Goal: Information Seeking & Learning: Compare options

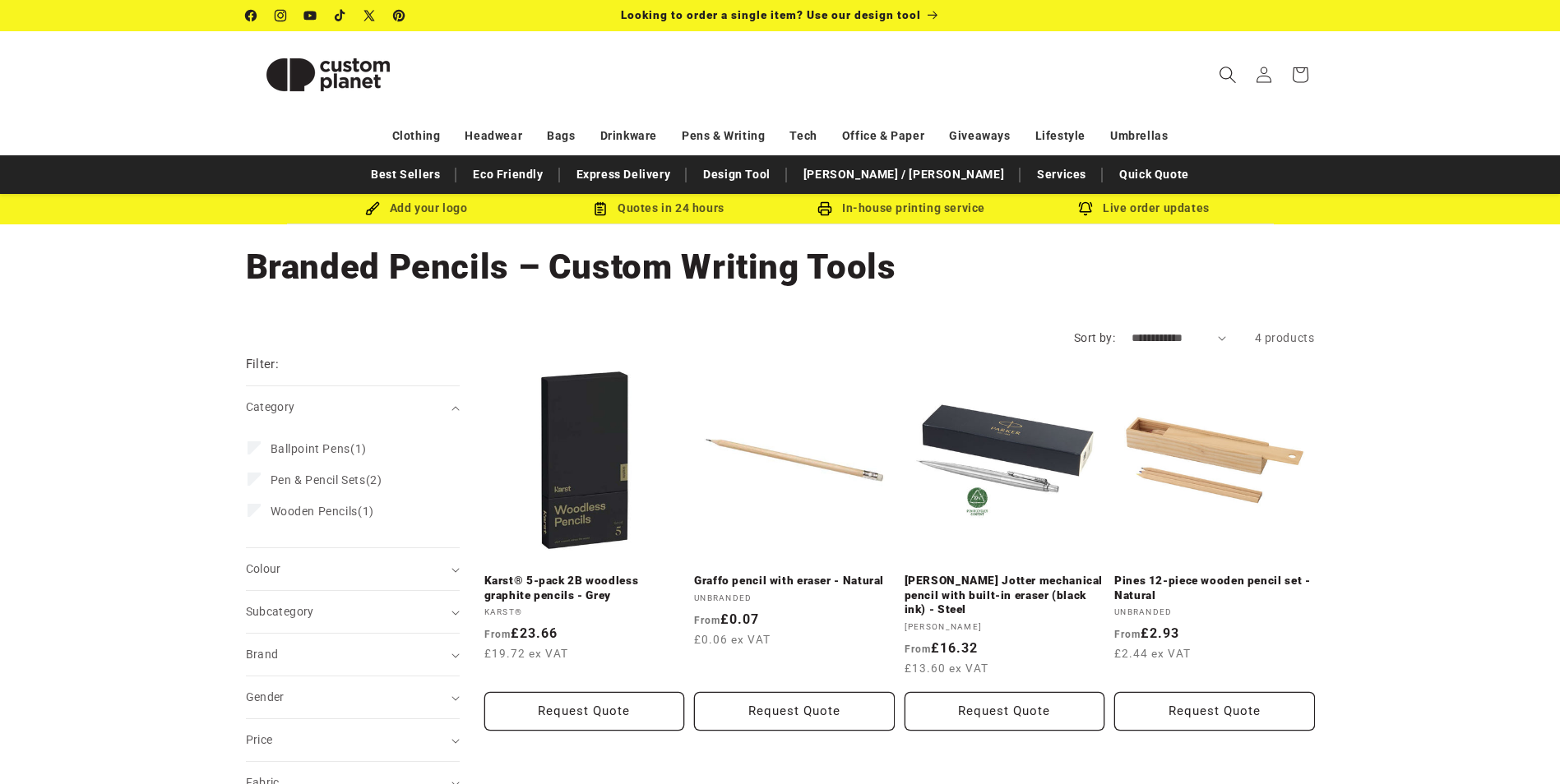
click at [1230, 72] on icon "Search" at bounding box center [1226, 74] width 17 height 17
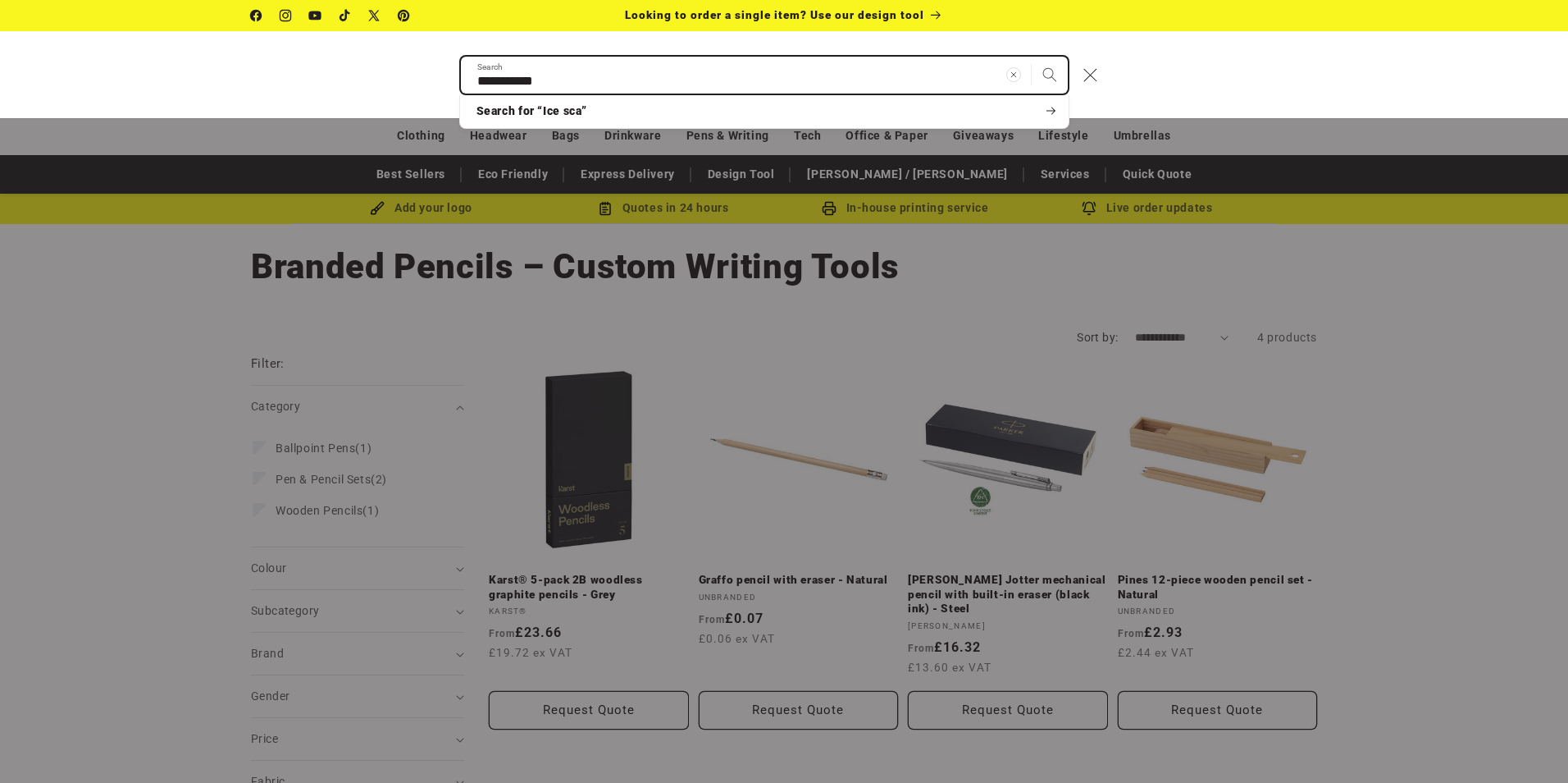
type input "**********"
click at [1032, 57] on button "Search" at bounding box center [1050, 75] width 36 height 36
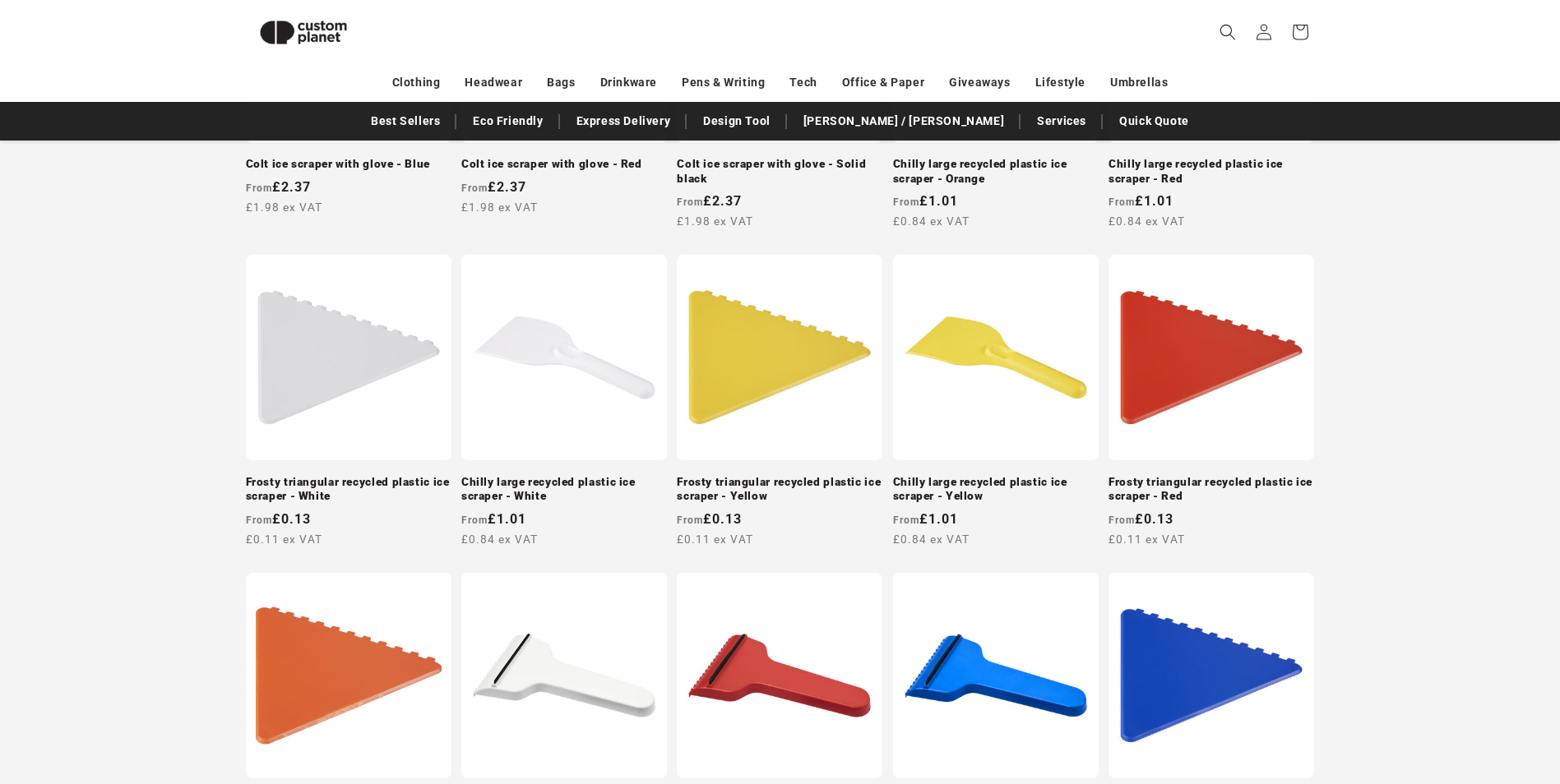
scroll to position [329, 0]
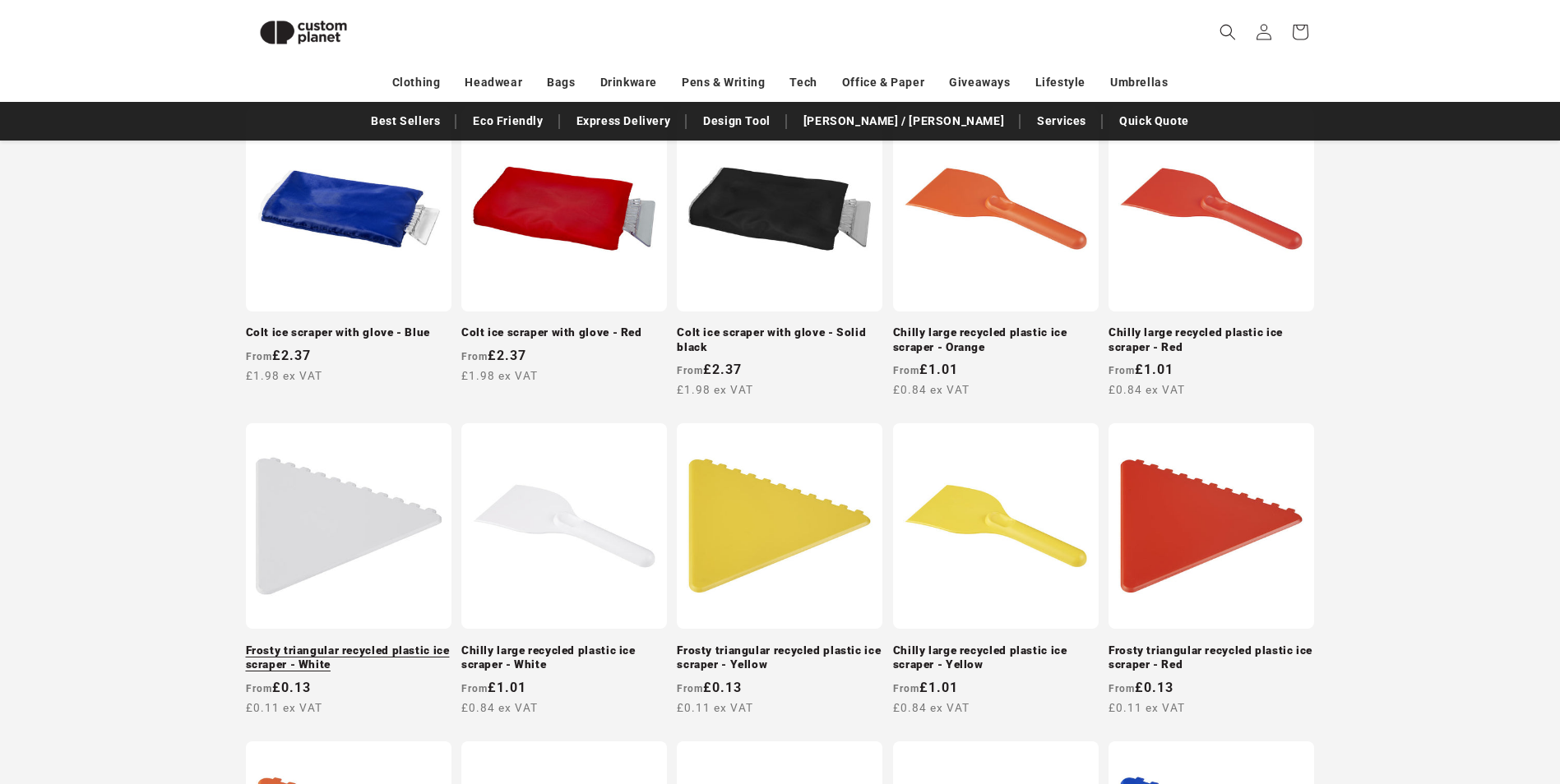
click at [365, 643] on link "Frosty triangular recycled plastic ice scraper - White" at bounding box center [349, 657] width 206 height 29
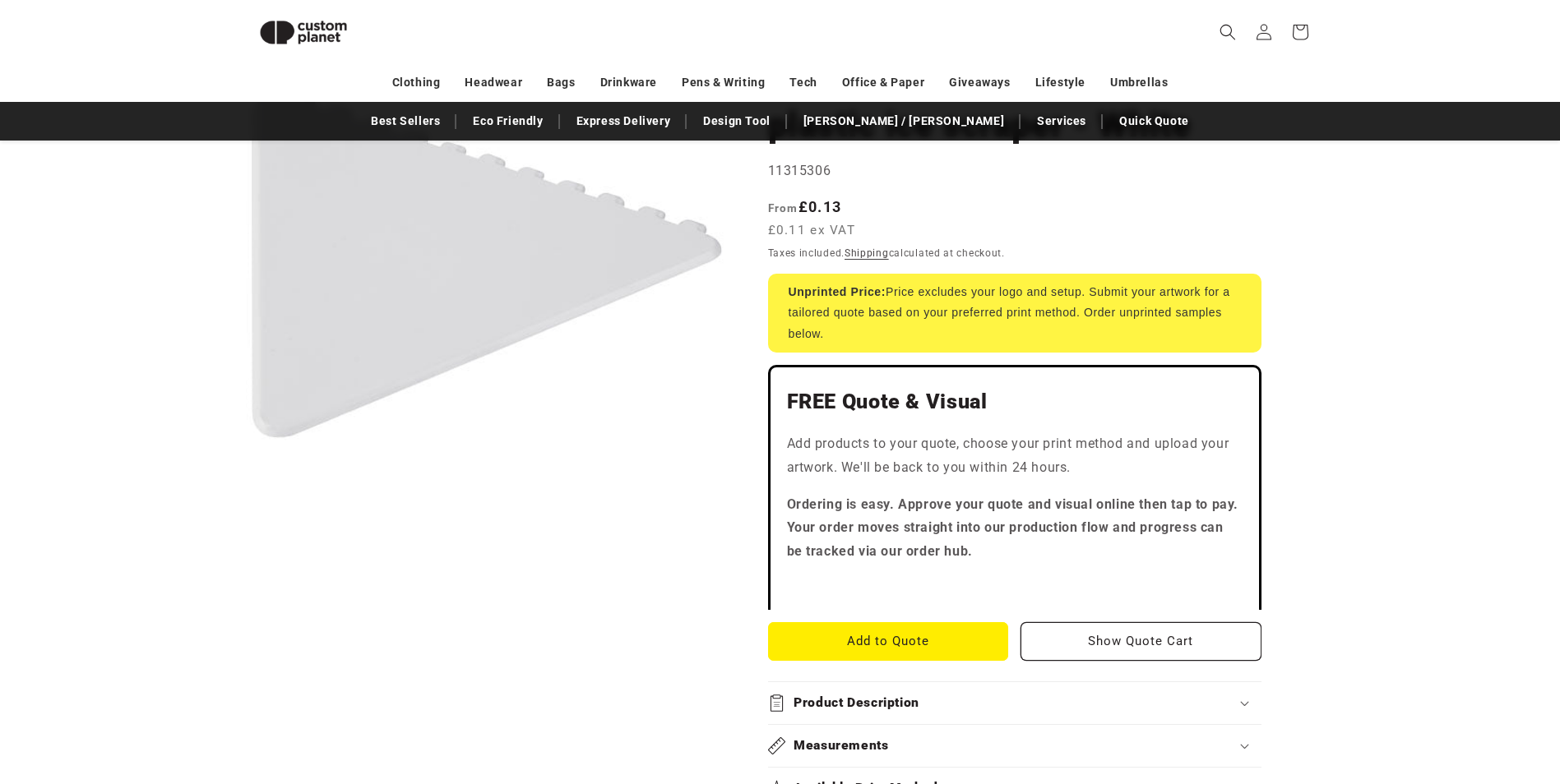
scroll to position [553, 0]
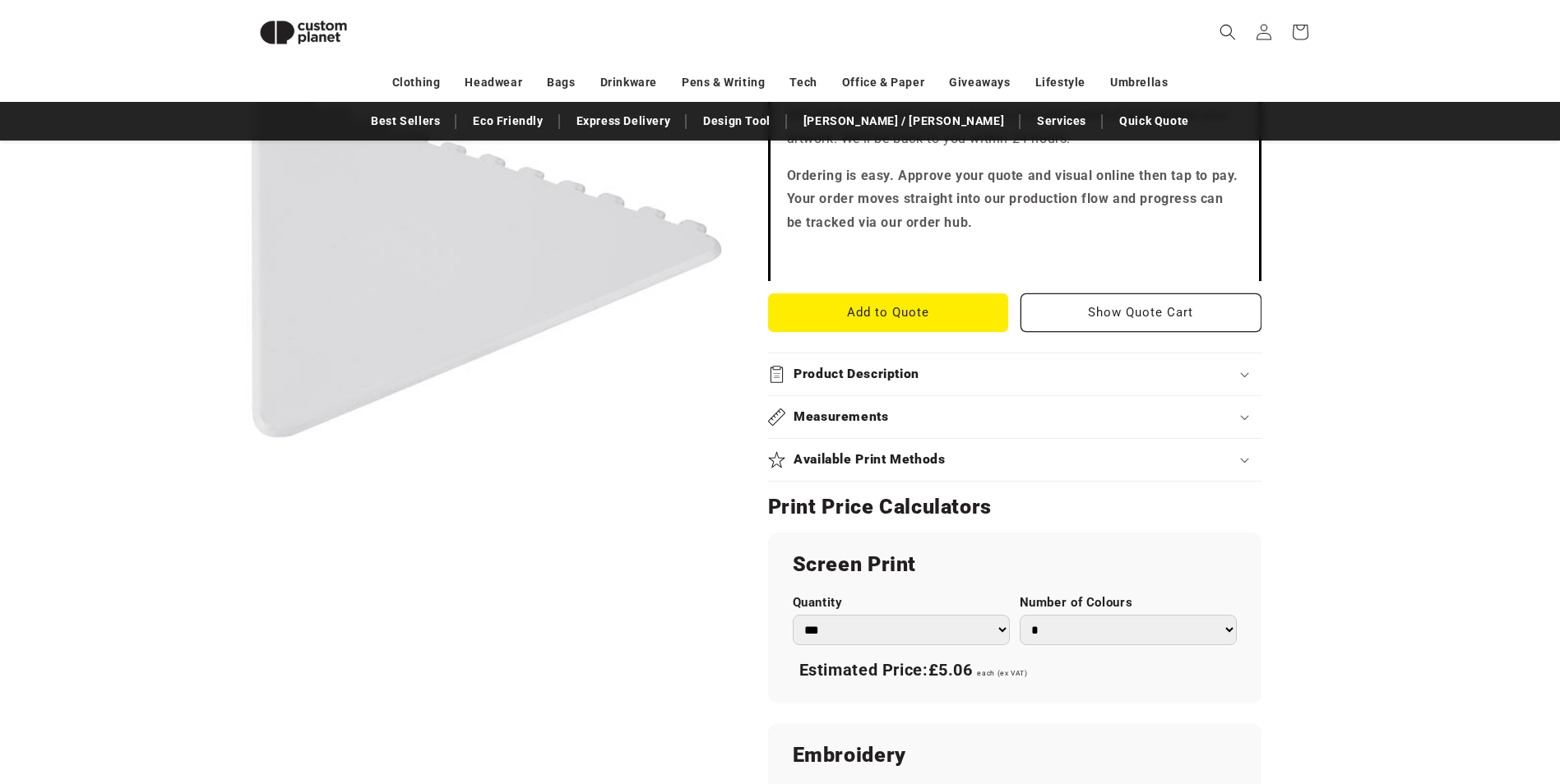
click at [1245, 383] on div "Product Description" at bounding box center [1015, 374] width 494 height 17
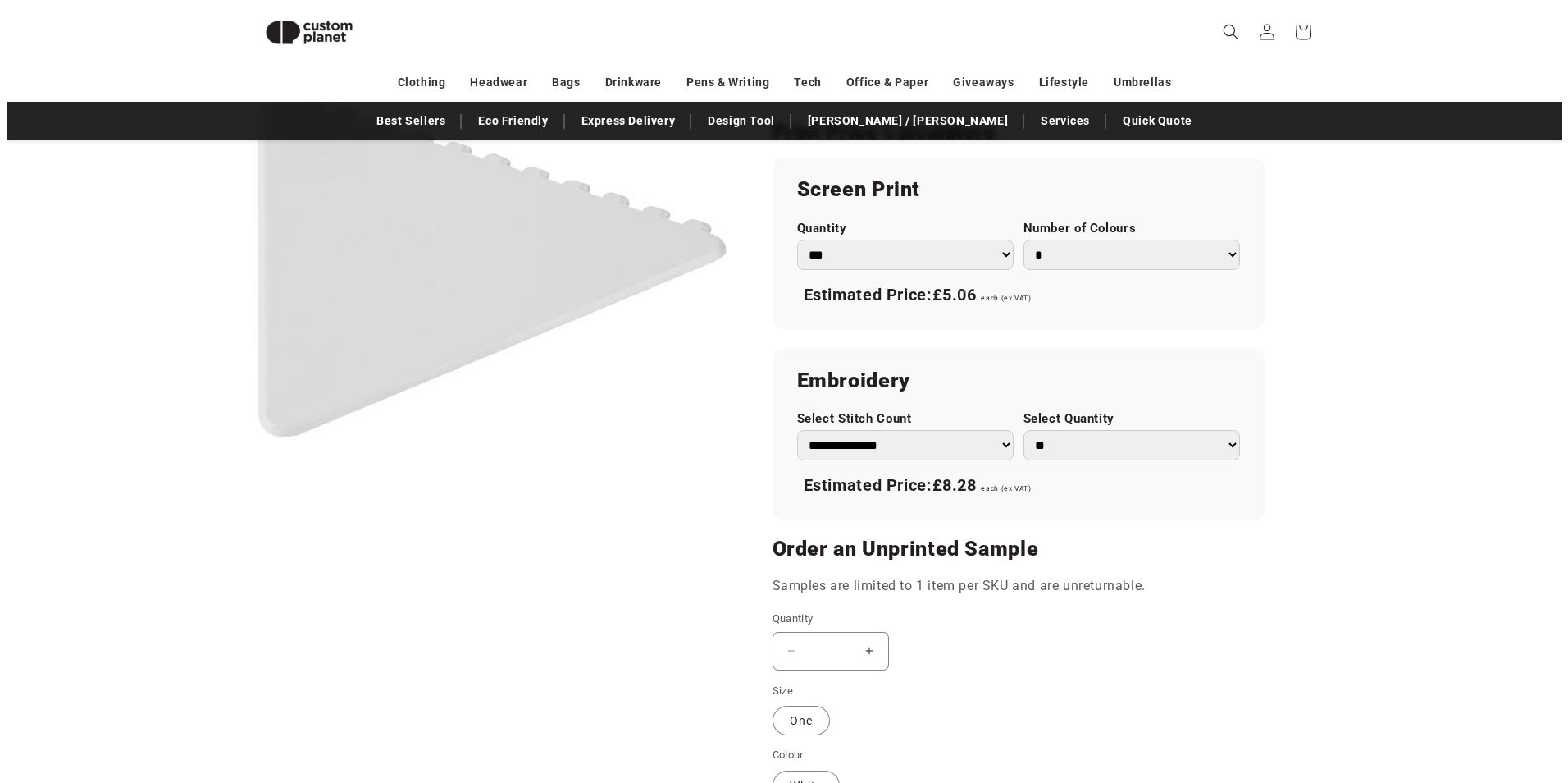
scroll to position [1209, 0]
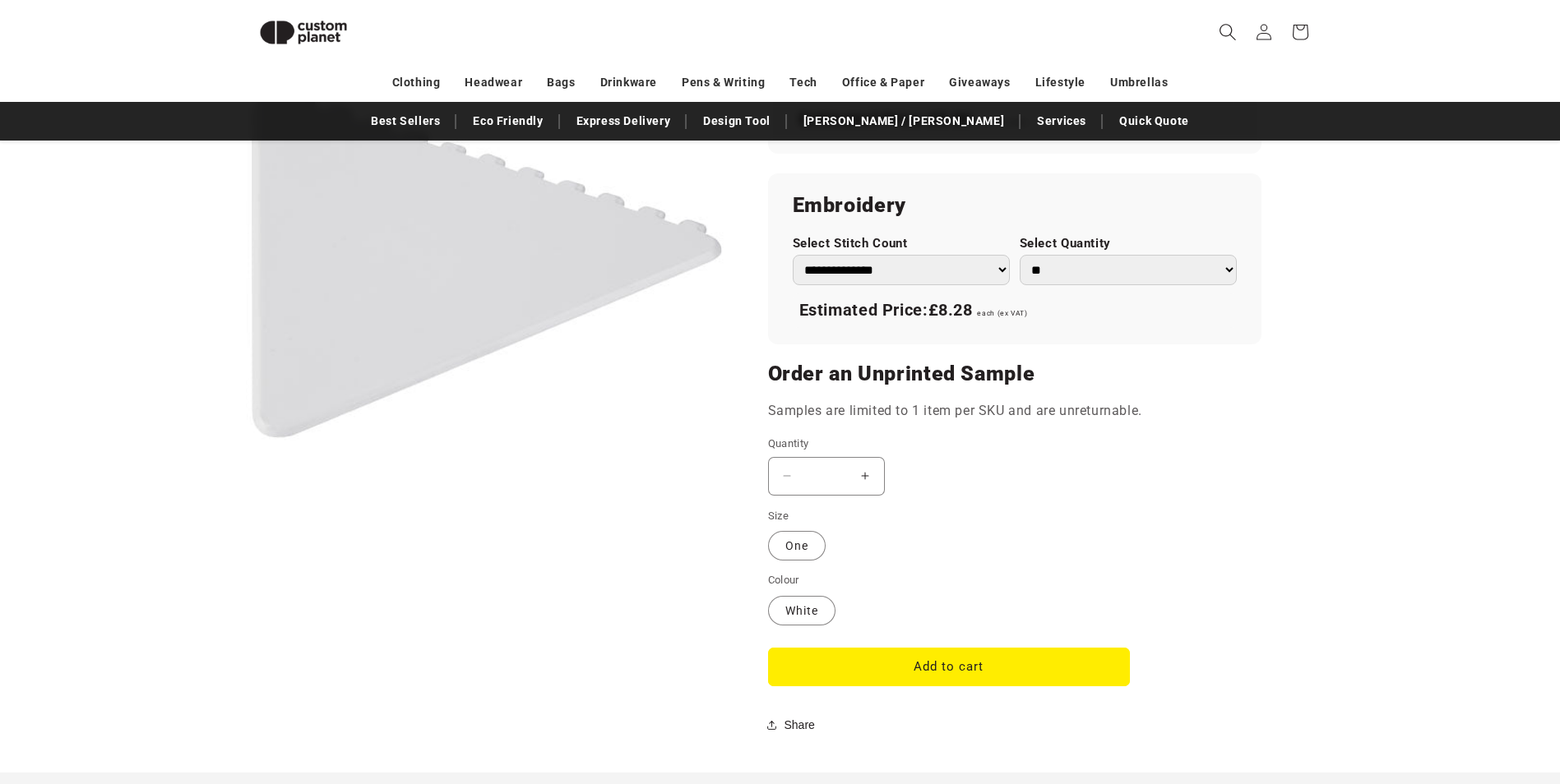
click at [1230, 38] on icon "Search" at bounding box center [1226, 31] width 17 height 17
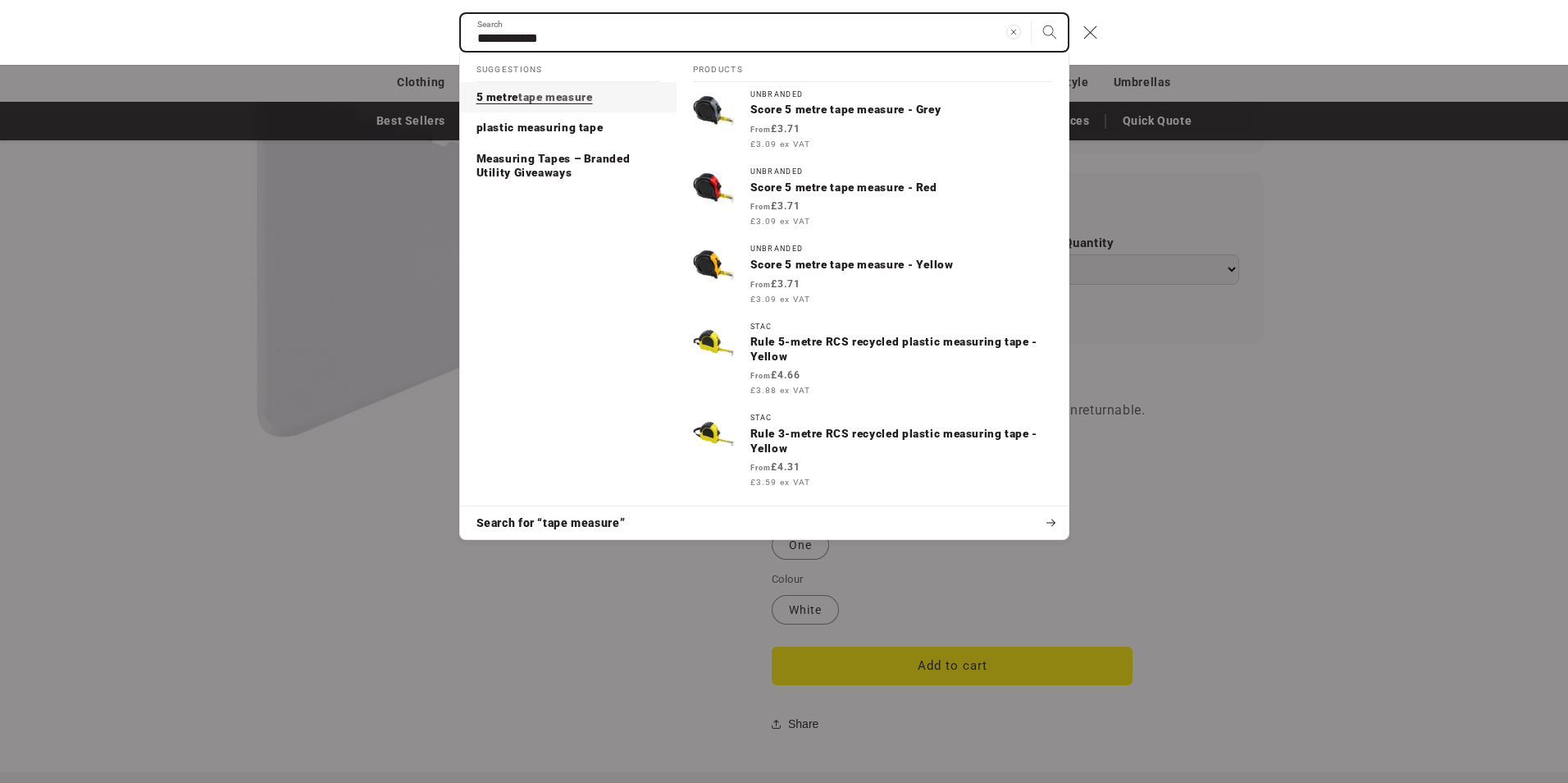
type input "**********"
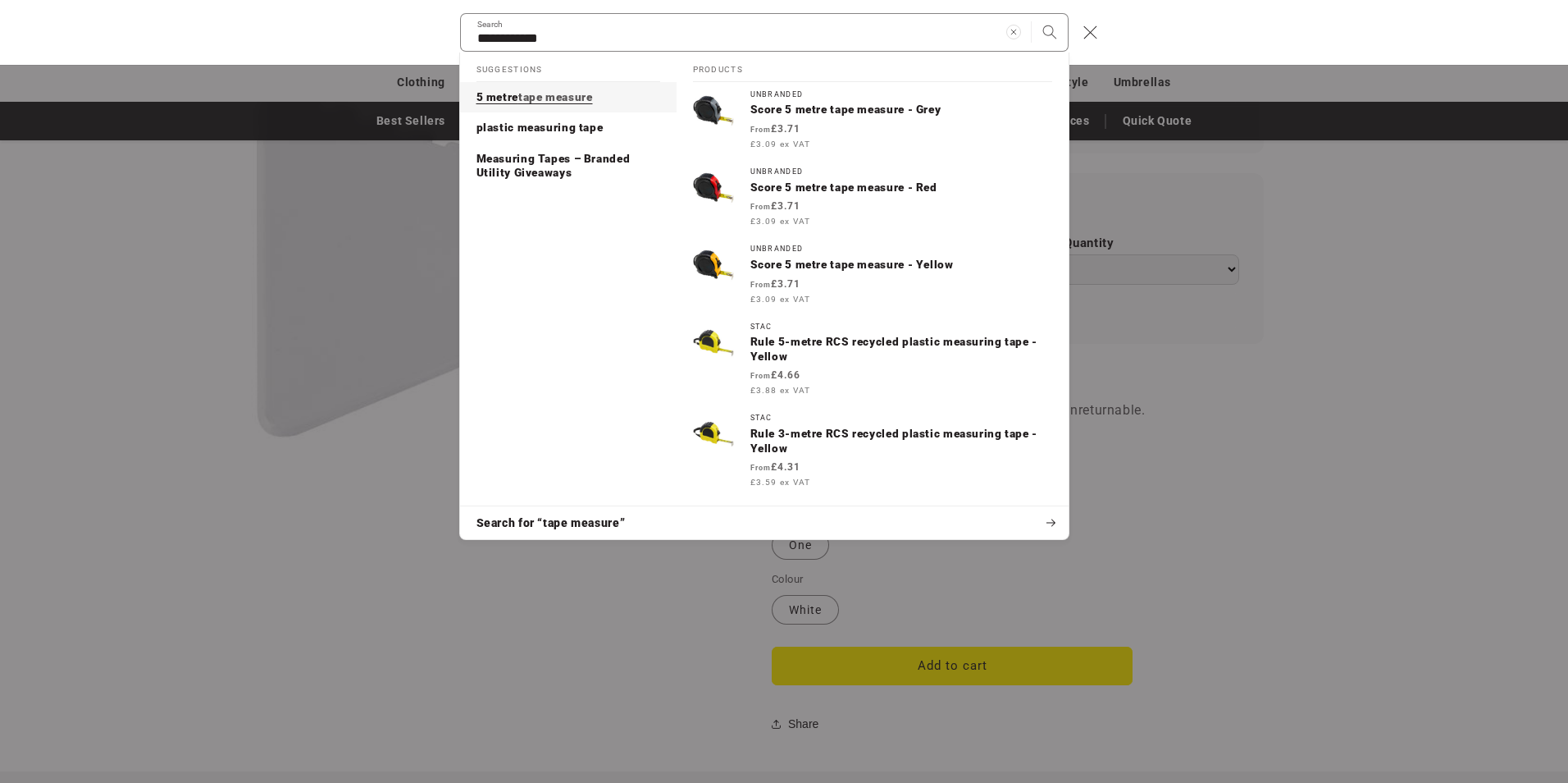
click at [528, 102] on mark "tape measure" at bounding box center [555, 97] width 75 height 13
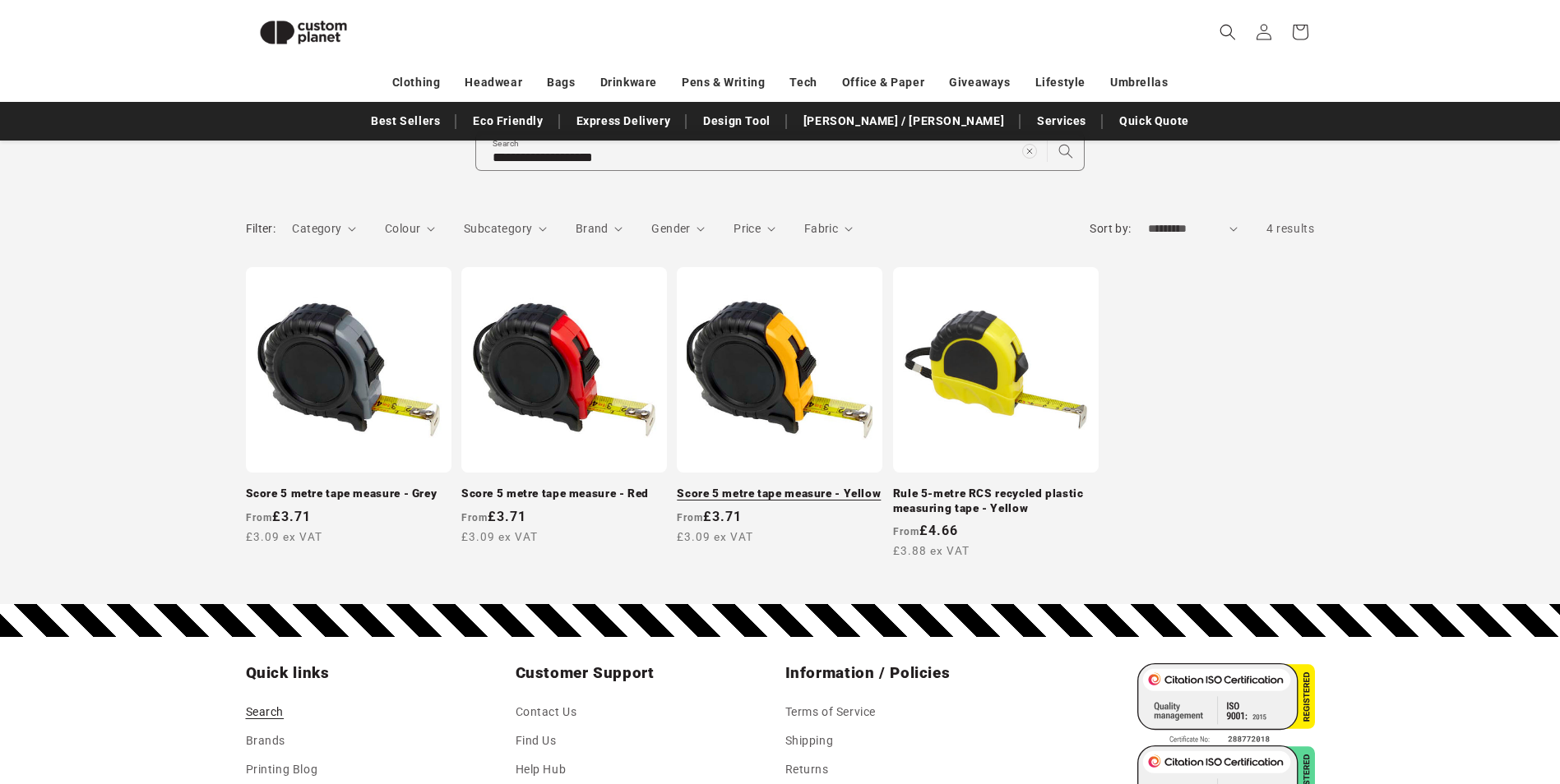
scroll to position [142, 0]
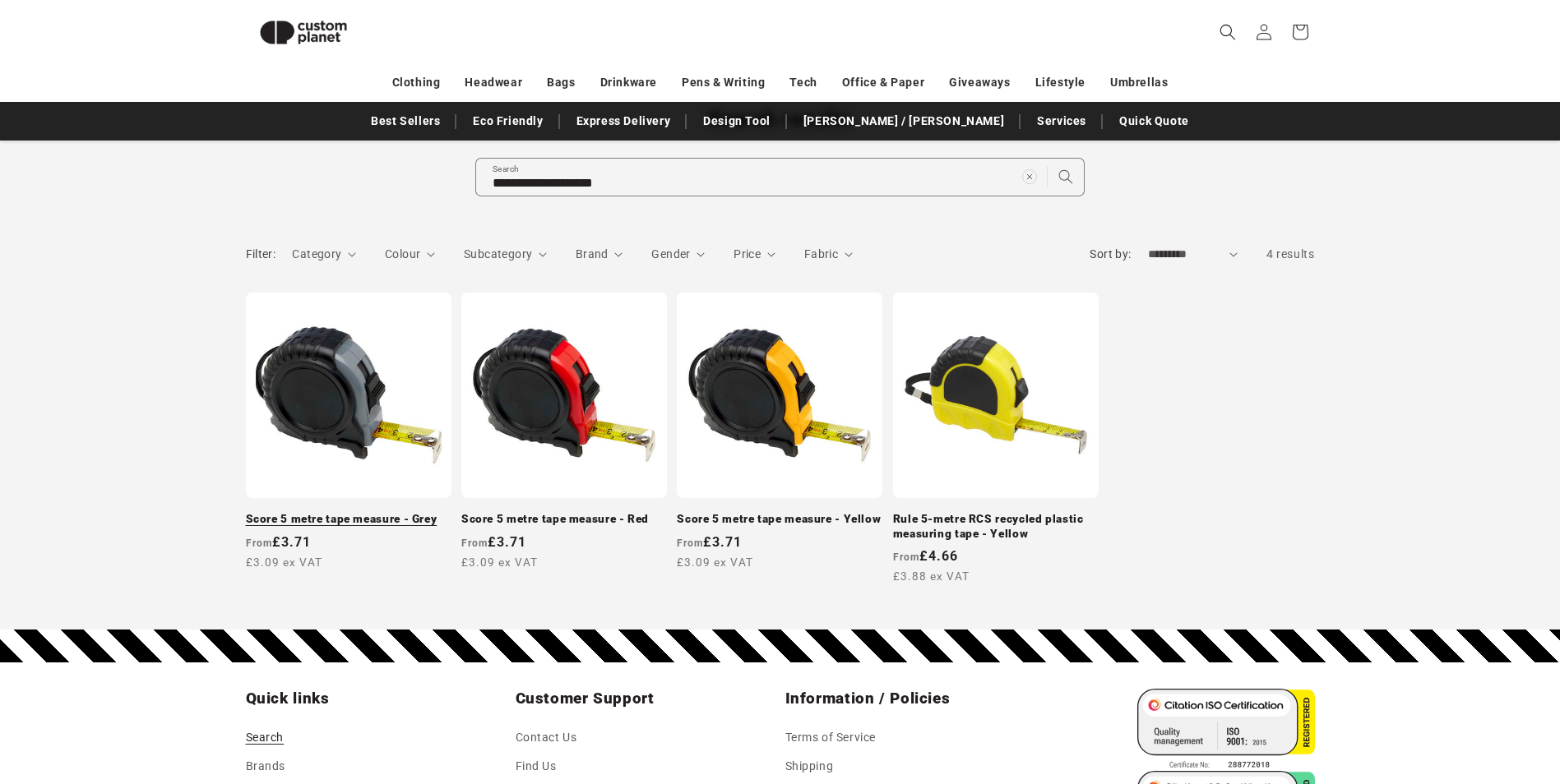
click at [397, 512] on link "Score 5 metre tape measure - Grey" at bounding box center [349, 519] width 206 height 15
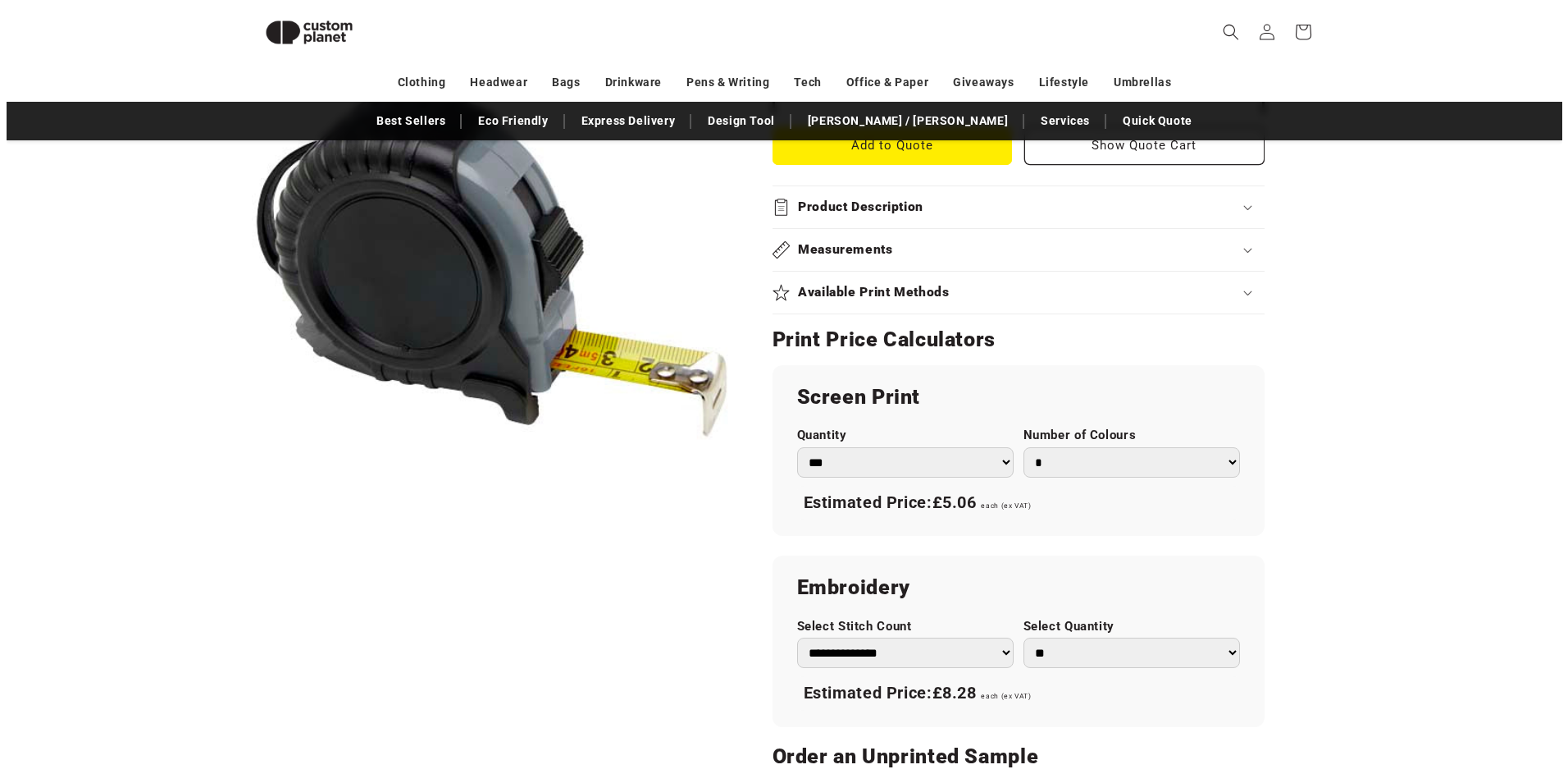
scroll to position [716, 0]
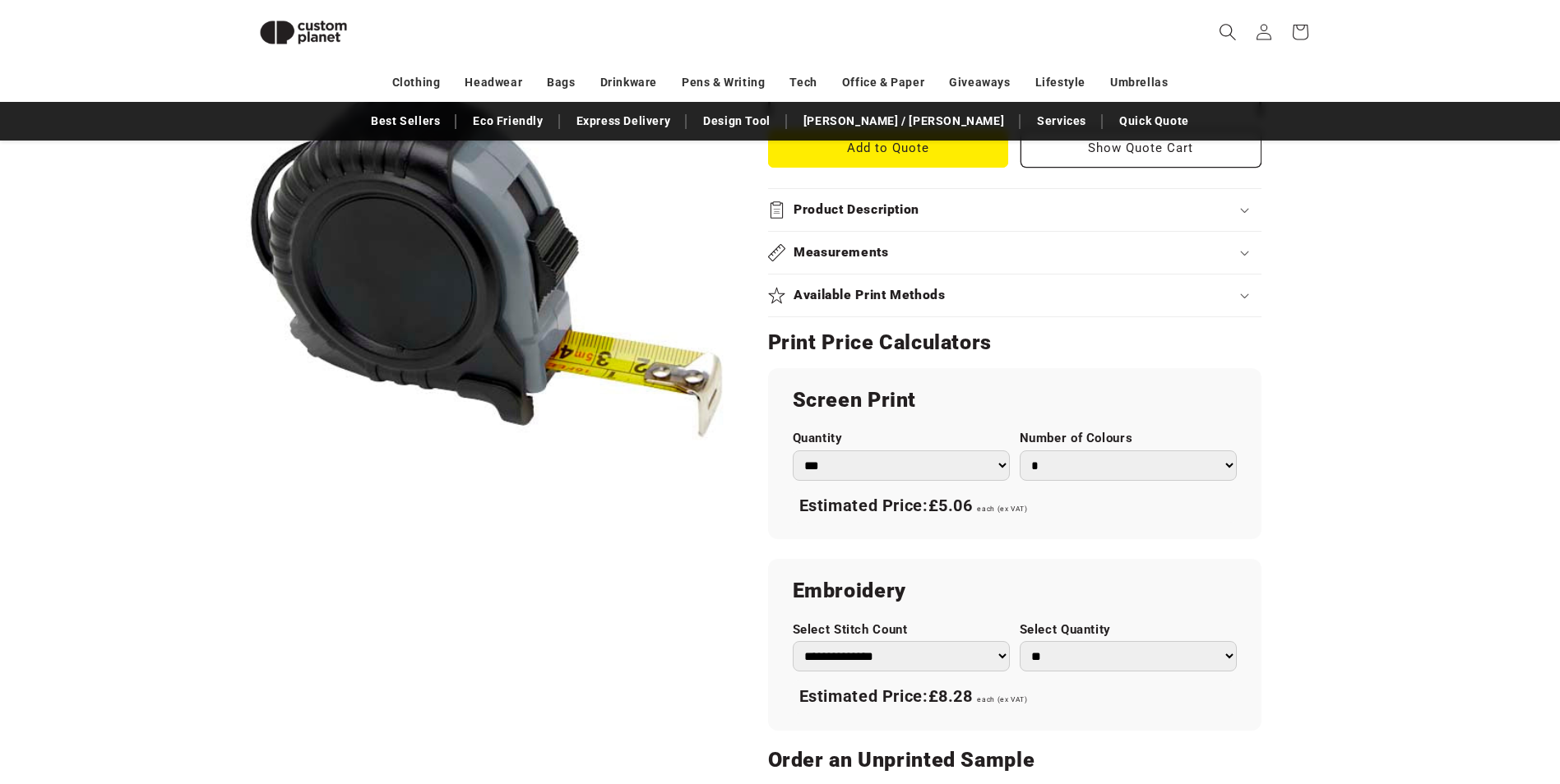
click at [1233, 30] on icon "Search" at bounding box center [1226, 31] width 17 height 17
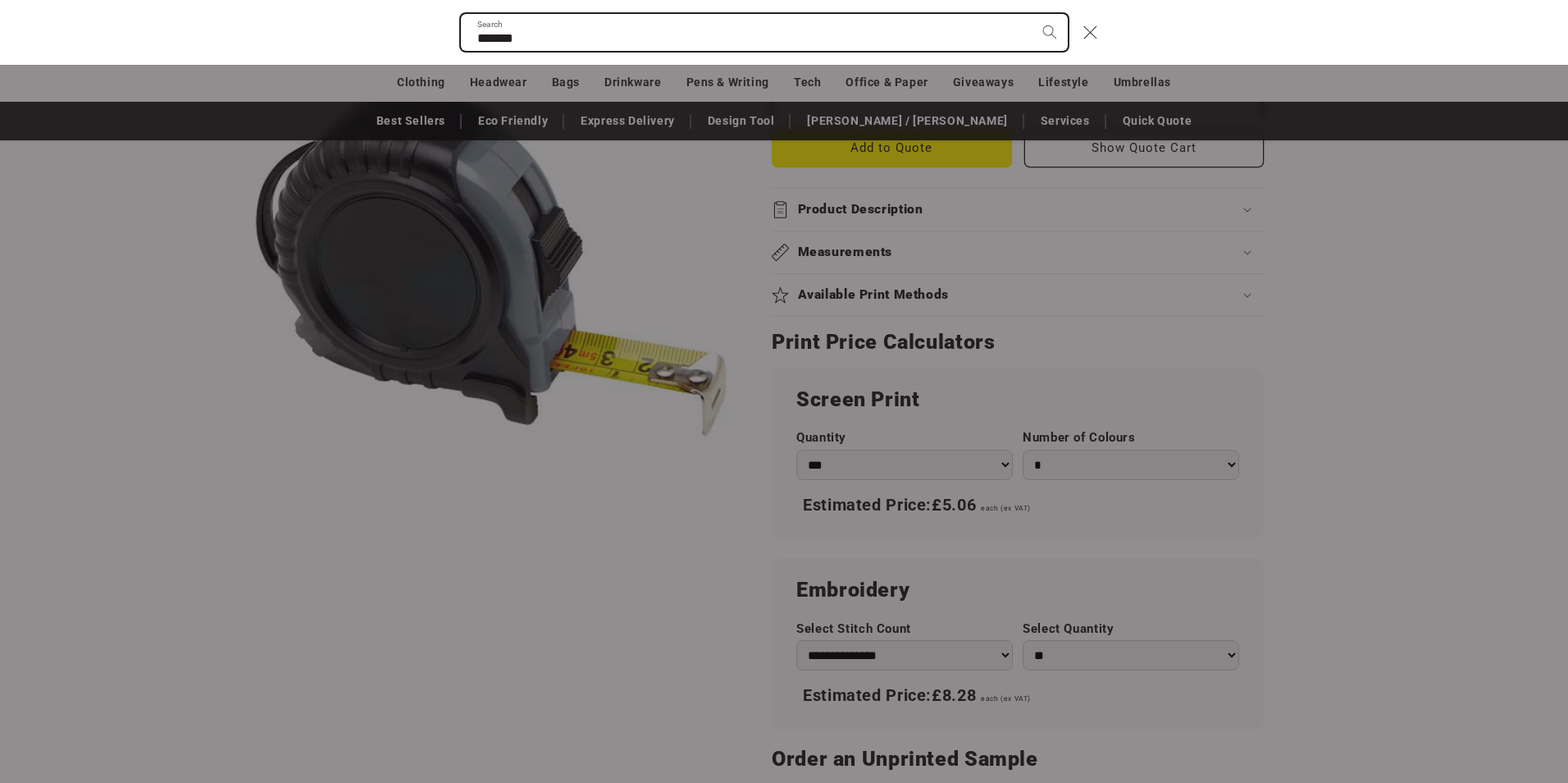
type input "*******"
click at [1032, 14] on button "Search" at bounding box center [1050, 32] width 36 height 36
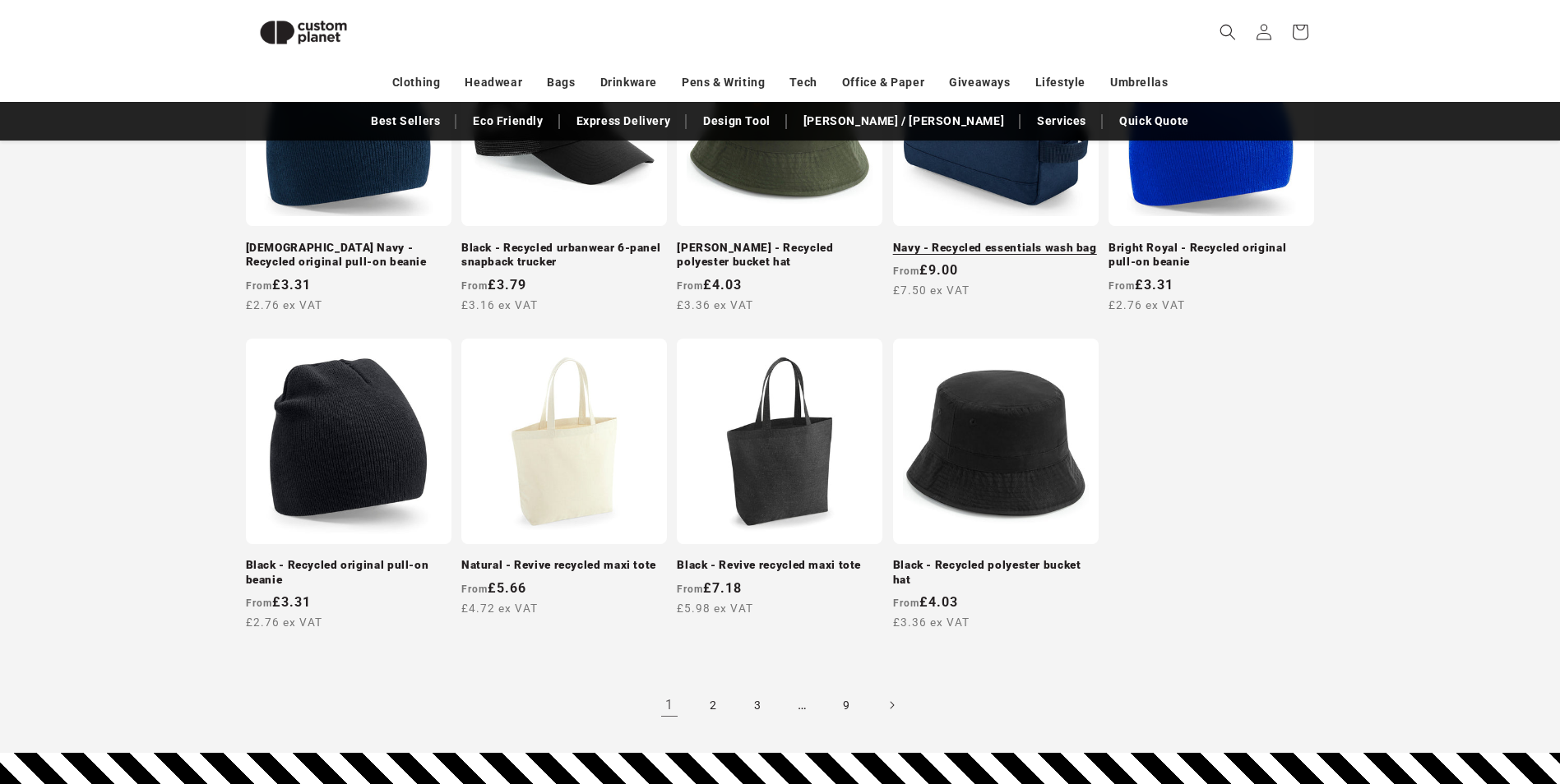
scroll to position [1872, 0]
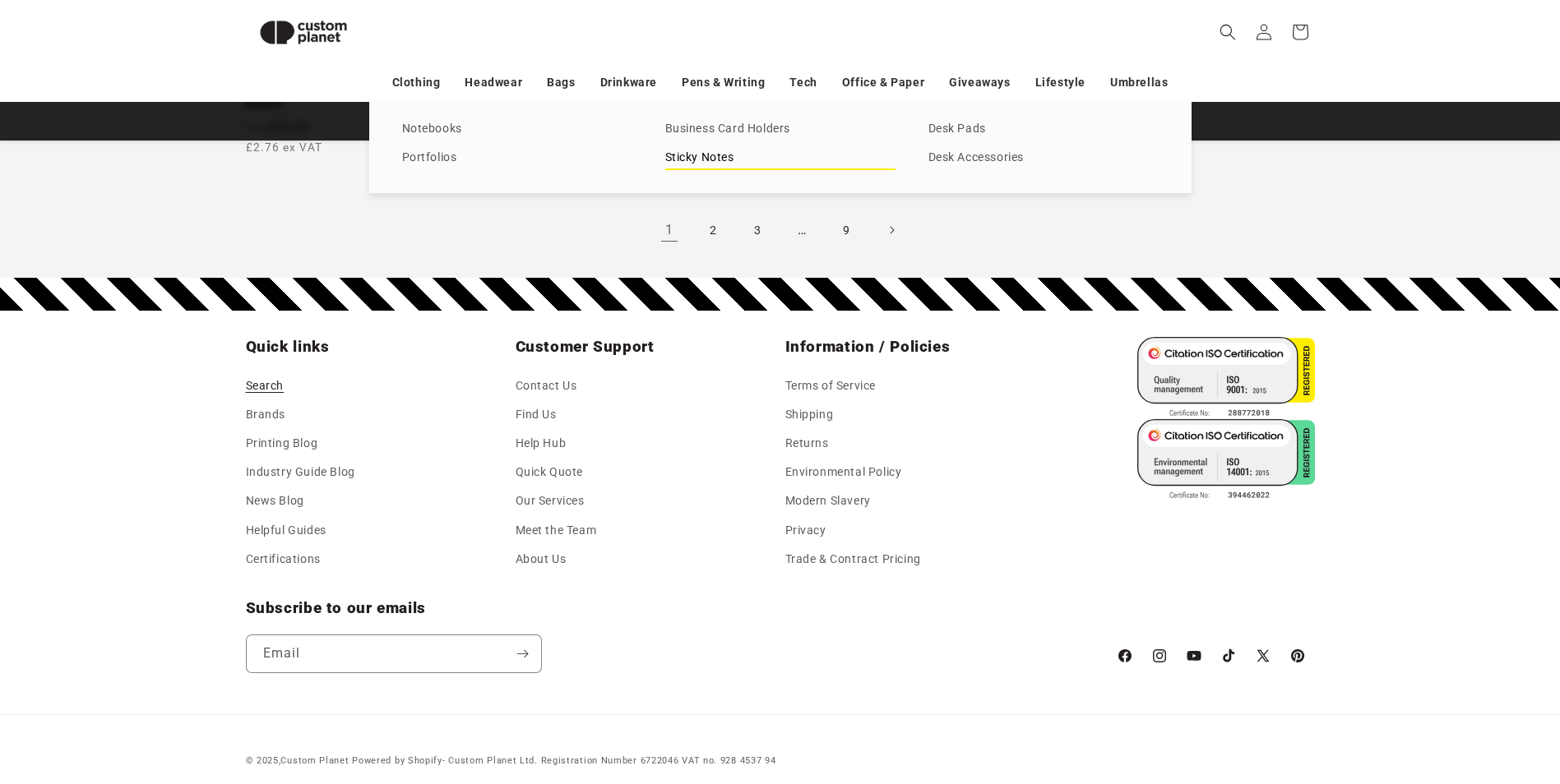
click at [725, 154] on link "Sticky Notes" at bounding box center [780, 158] width 230 height 22
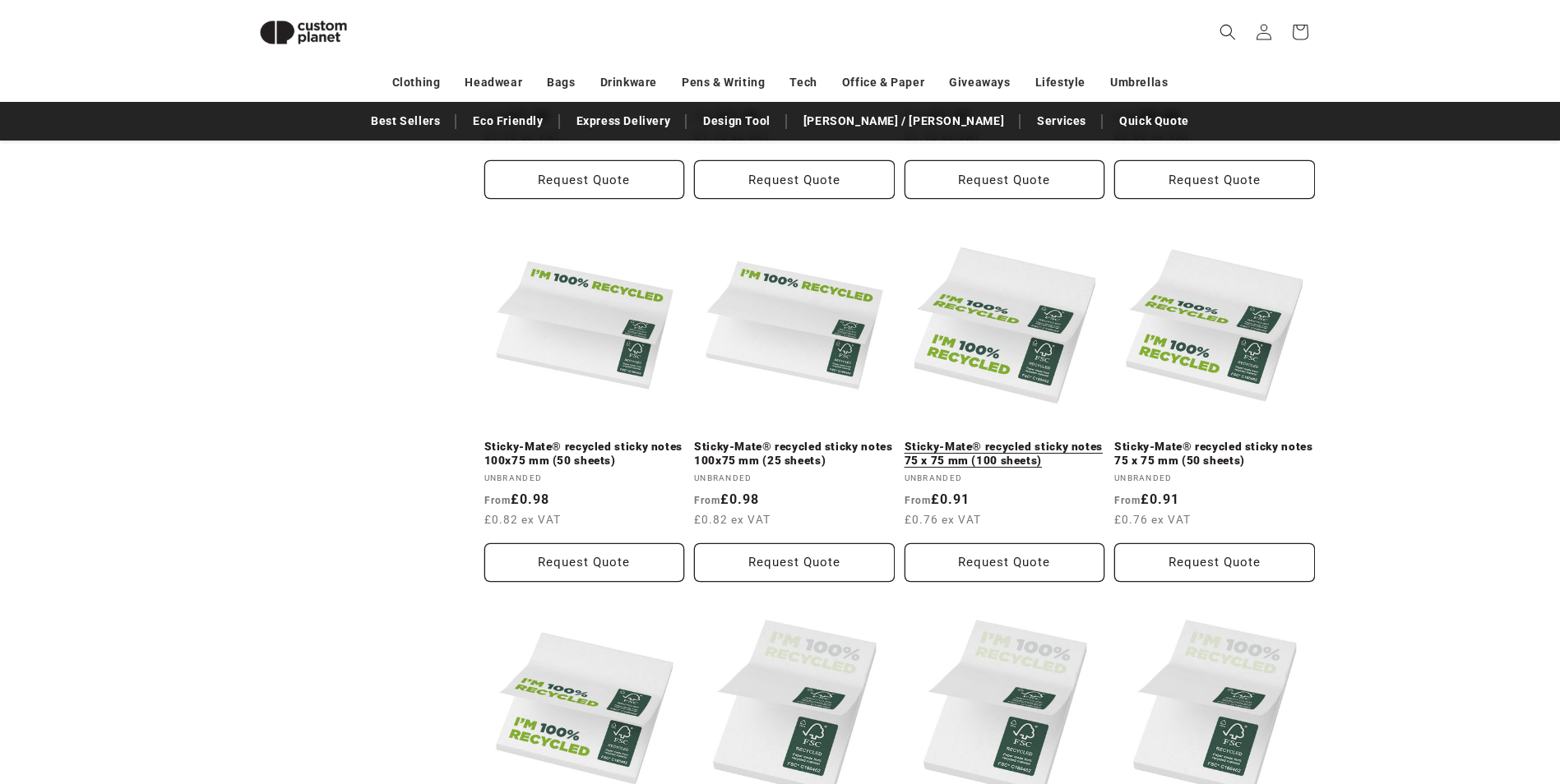
scroll to position [1046, 0]
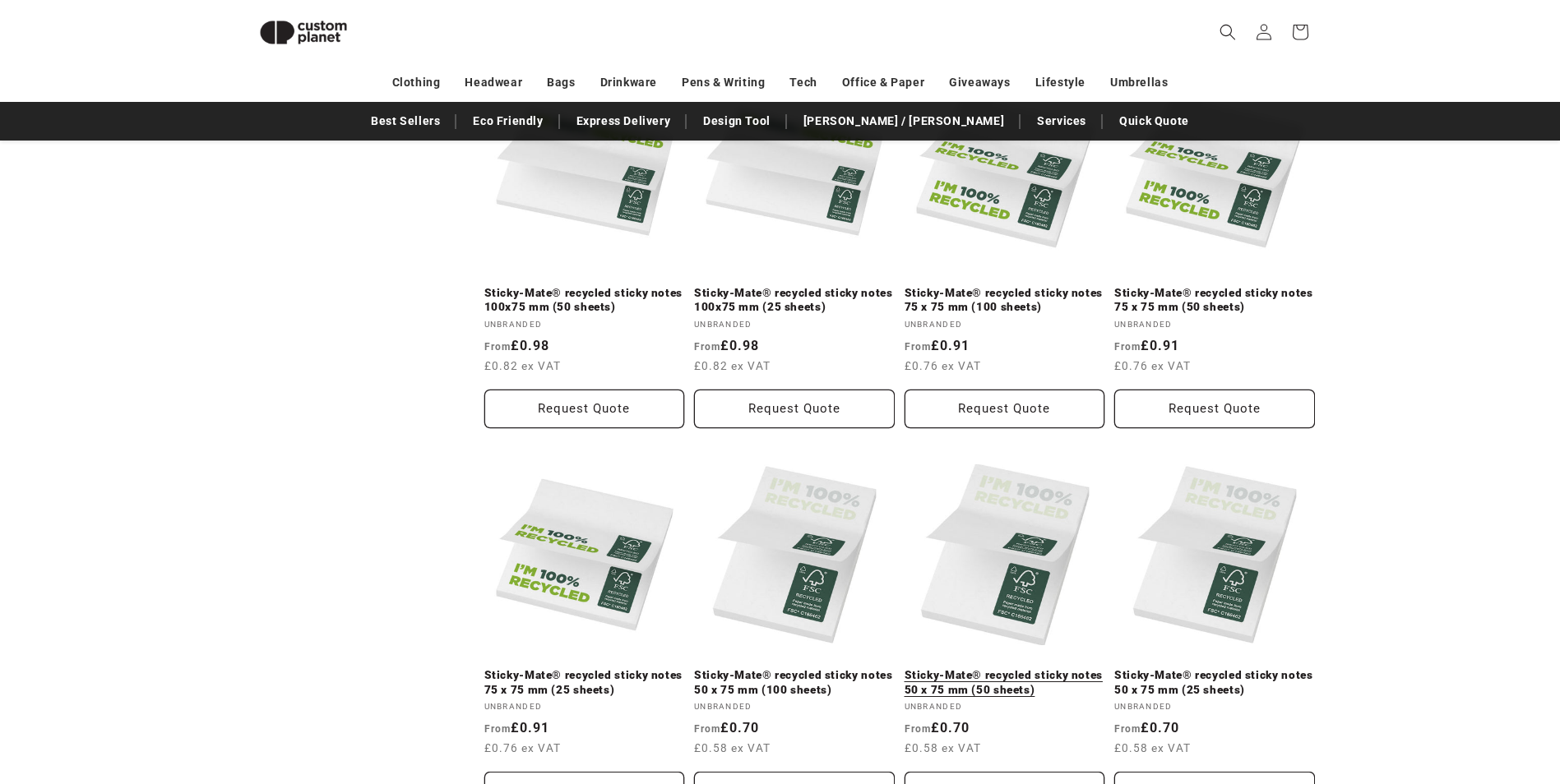
click at [996, 681] on link "Sticky-Mate® recycled sticky notes 50 x 75 mm (50 sheets)" at bounding box center [1004, 682] width 201 height 29
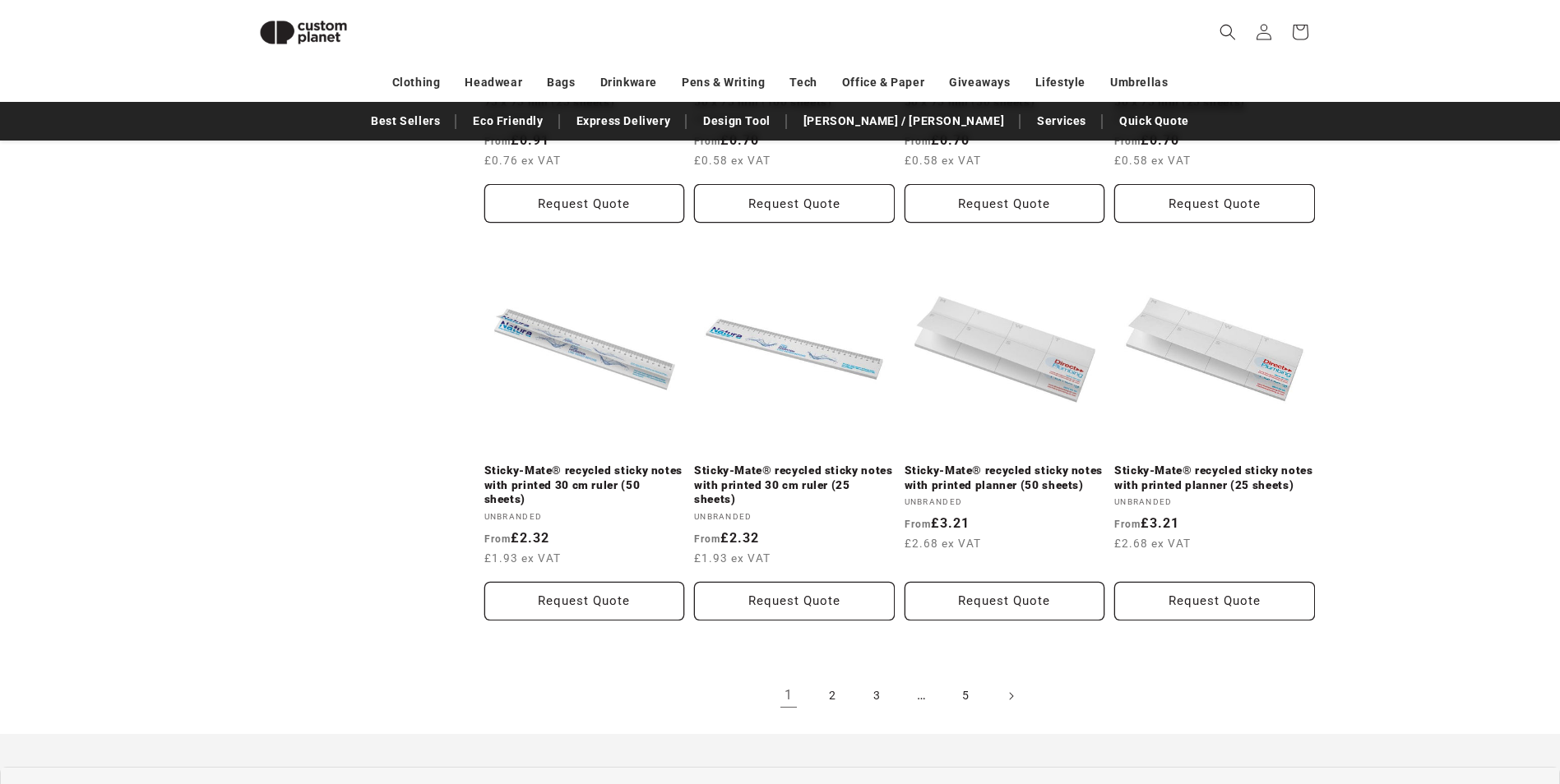
scroll to position [1868, 0]
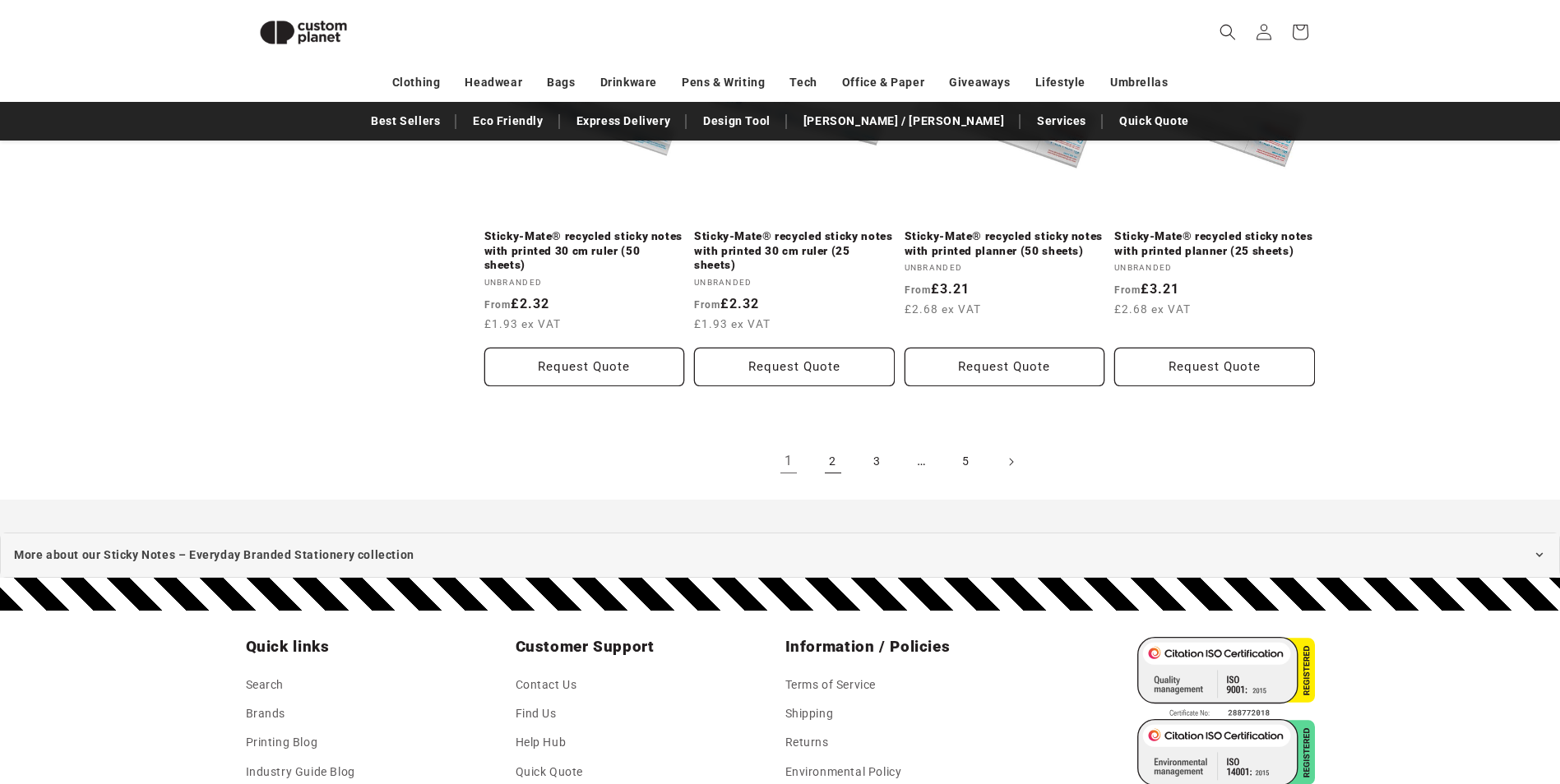
click at [829, 457] on link "2" at bounding box center [832, 461] width 36 height 36
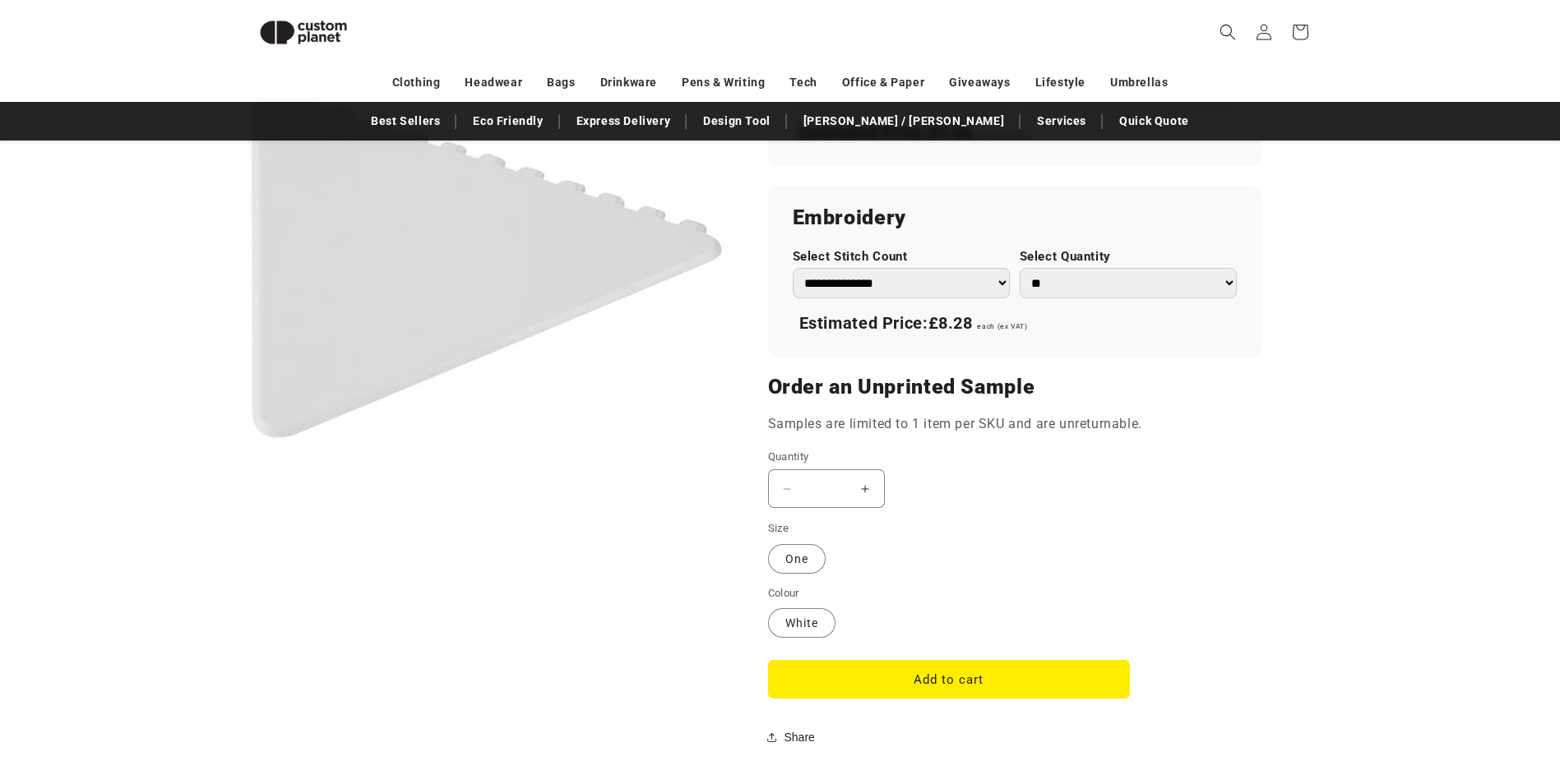
scroll to position [1292, 0]
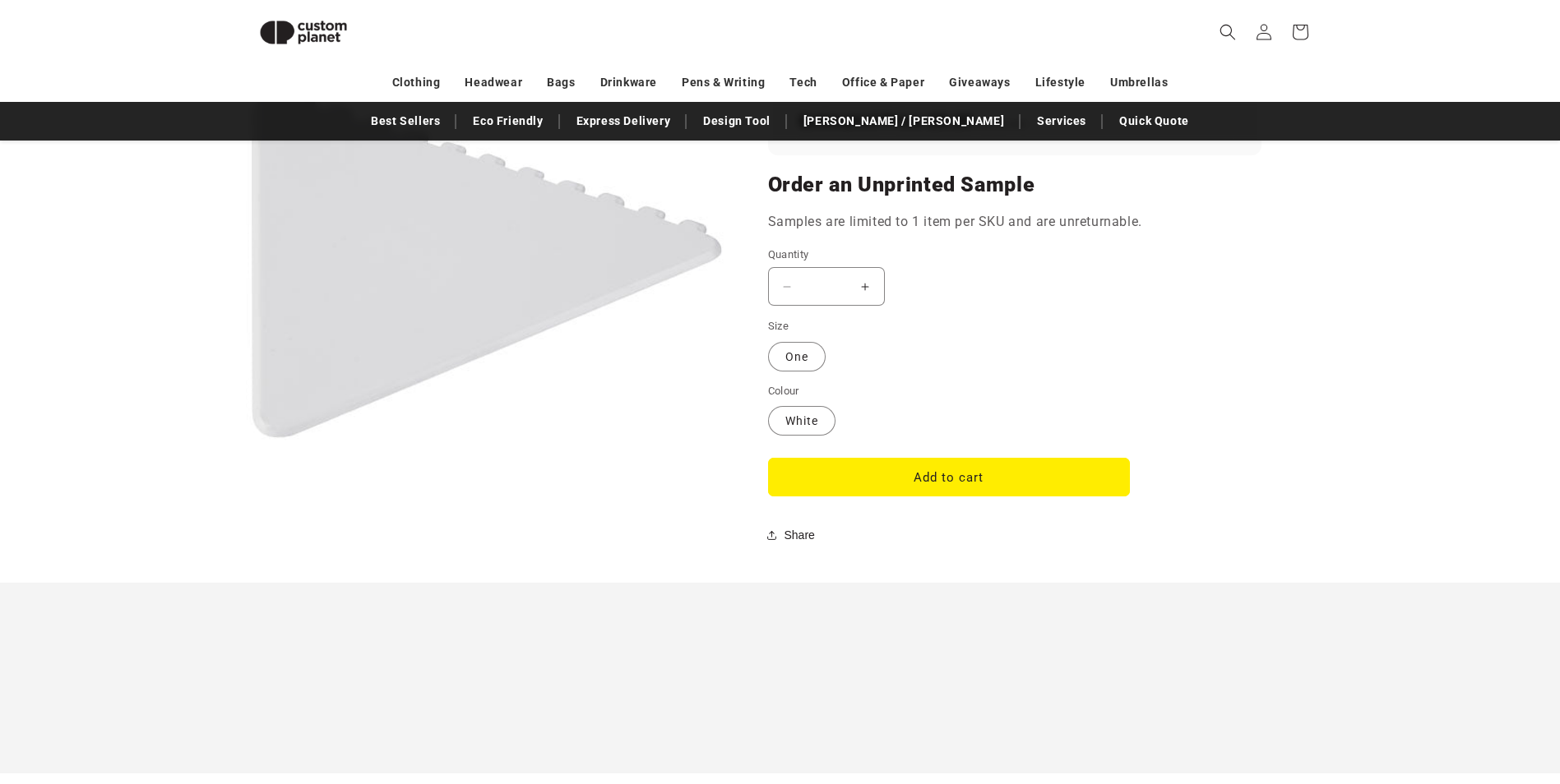
drag, startPoint x: 844, startPoint y: 295, endPoint x: 1032, endPoint y: 319, distance: 189.5
click at [792, 287] on quantity-input "Decrease quantity for Frosty triangular recycled plastic ice scraper - White * …" at bounding box center [826, 286] width 117 height 39
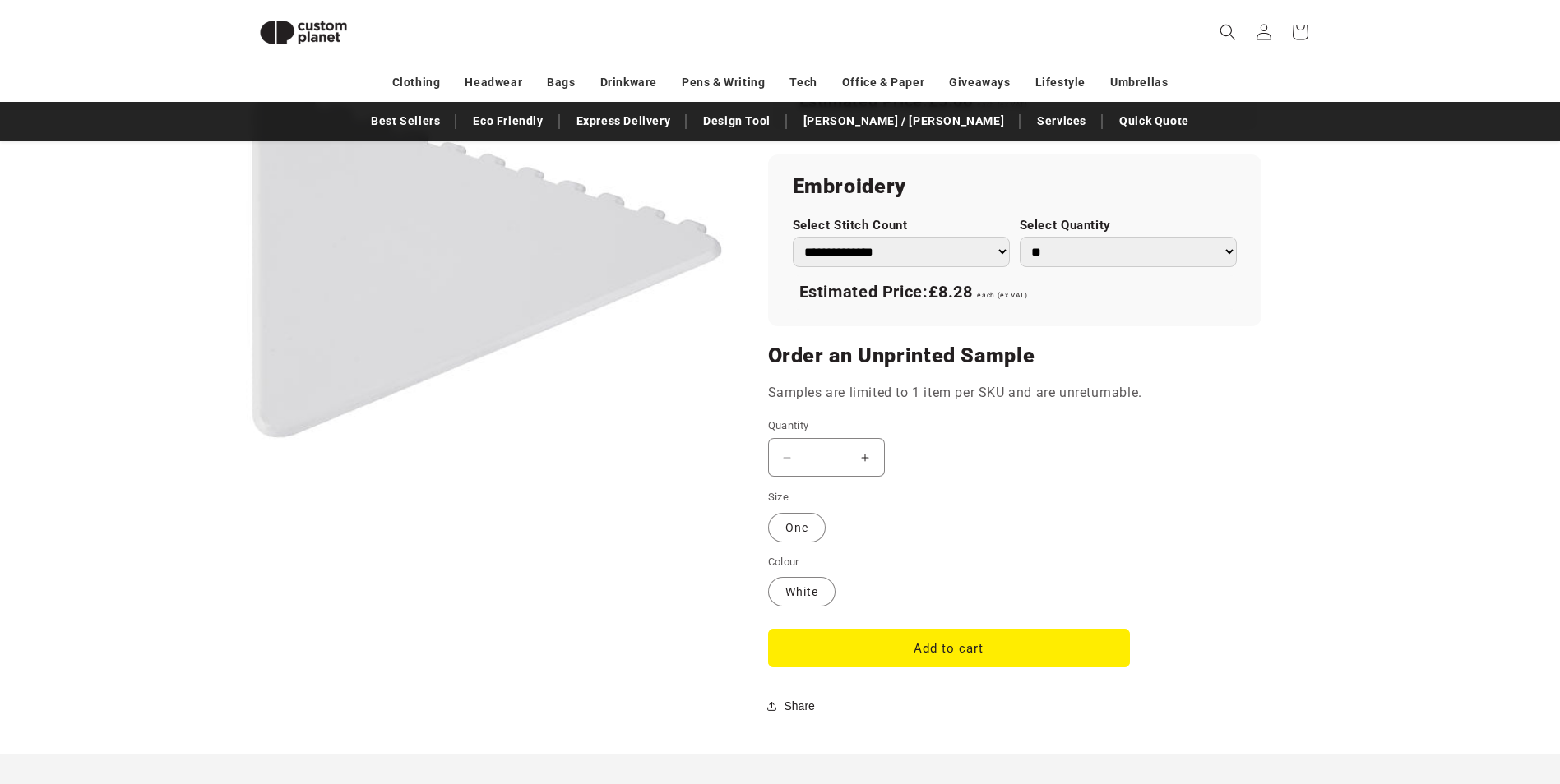
scroll to position [882, 0]
